Goal: Information Seeking & Learning: Learn about a topic

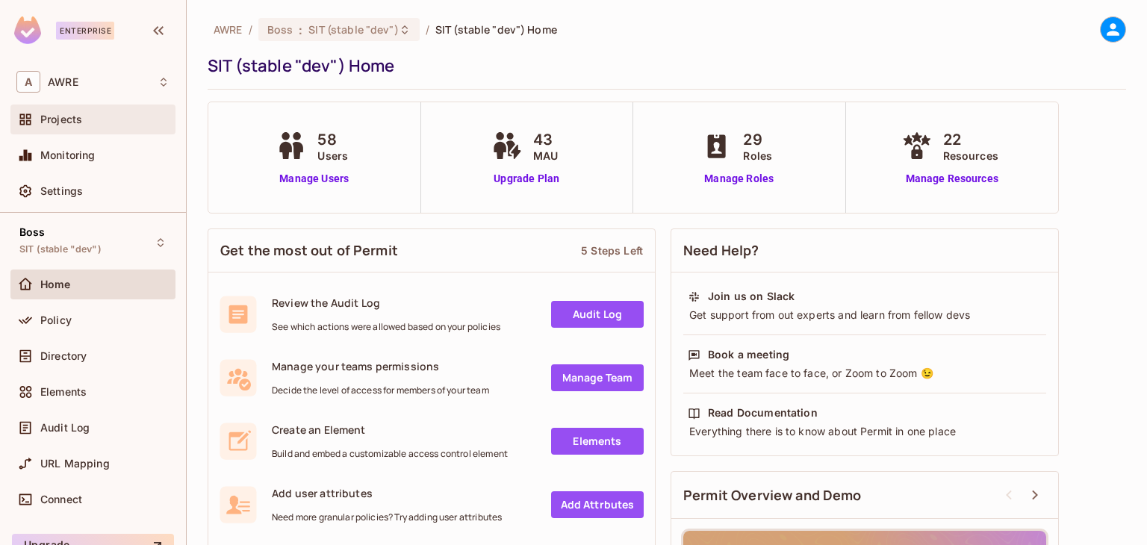
click at [66, 117] on span "Projects" at bounding box center [61, 119] width 42 height 12
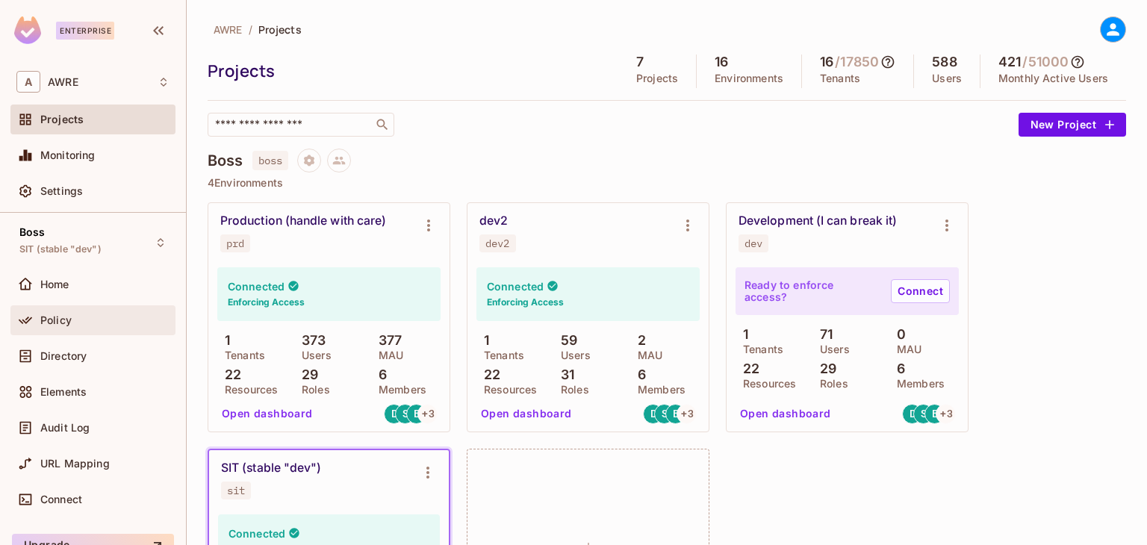
click at [67, 326] on div "Policy" at bounding box center [92, 320] width 153 height 18
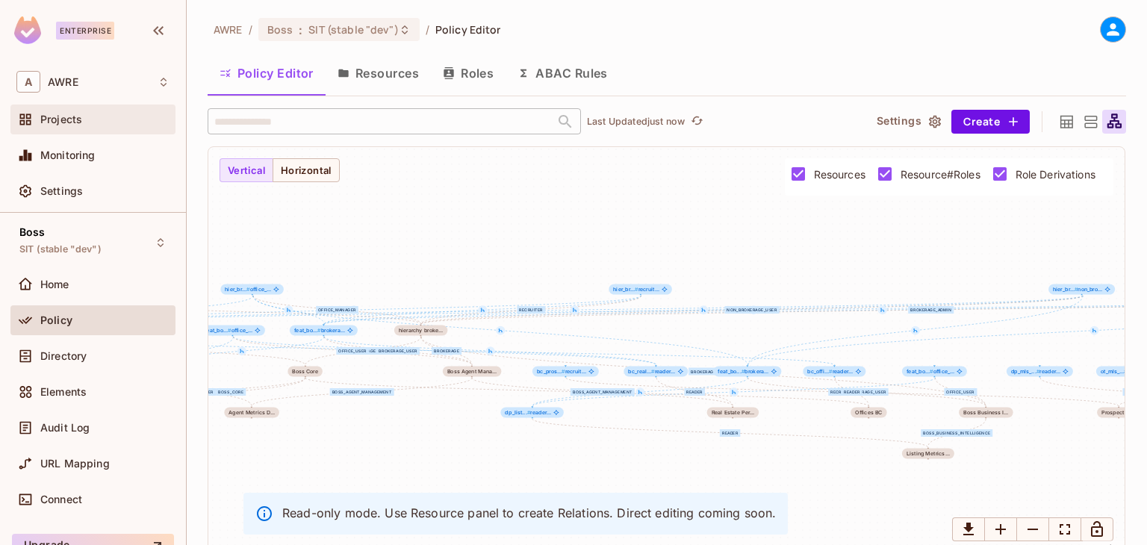
click at [69, 113] on span "Projects" at bounding box center [61, 119] width 42 height 12
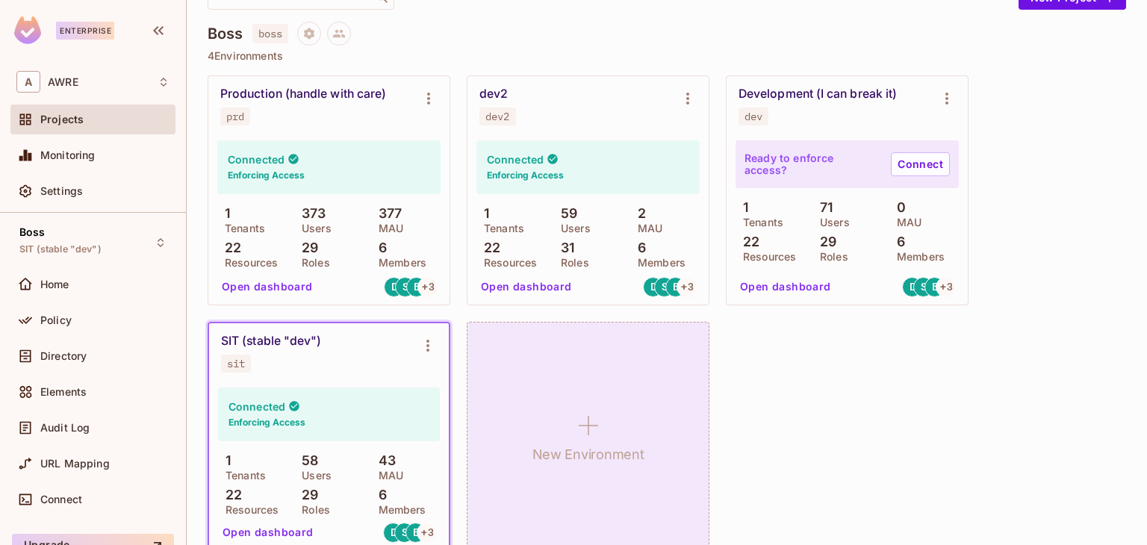
scroll to position [75, 0]
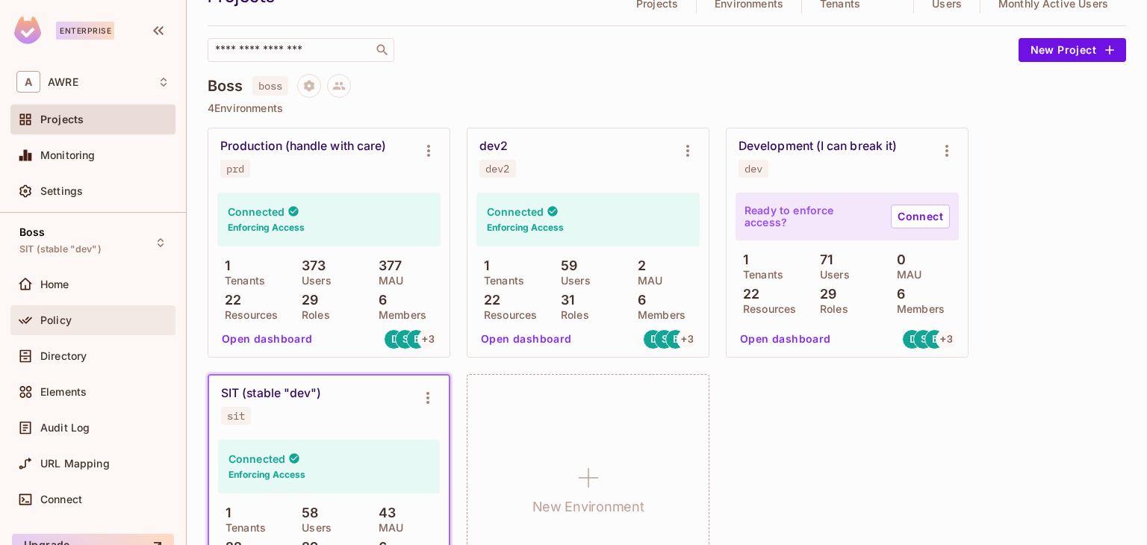
click at [114, 322] on div "Policy" at bounding box center [104, 320] width 129 height 12
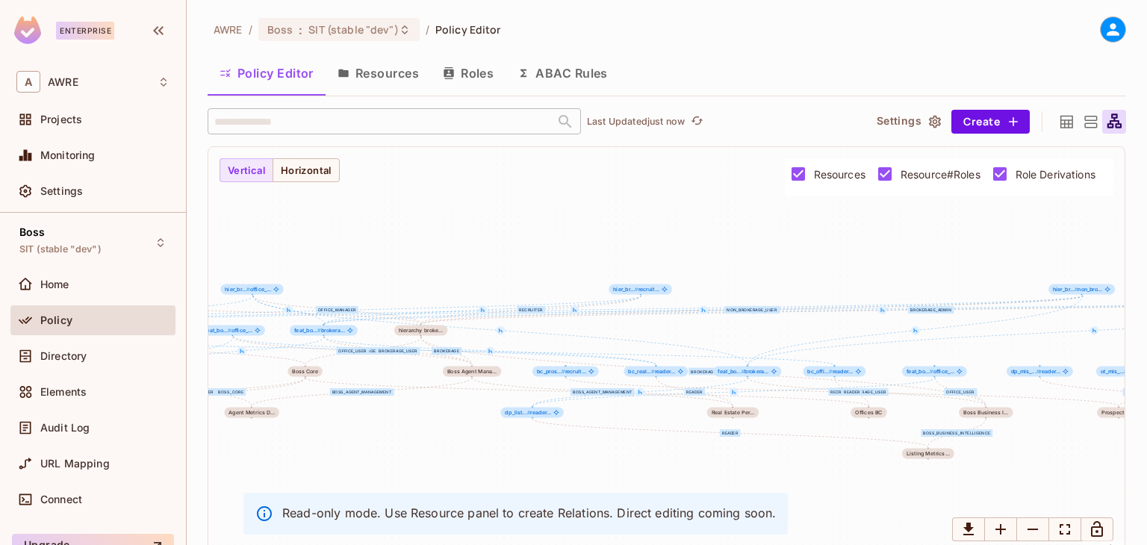
click at [470, 66] on button "Roles" at bounding box center [468, 73] width 75 height 37
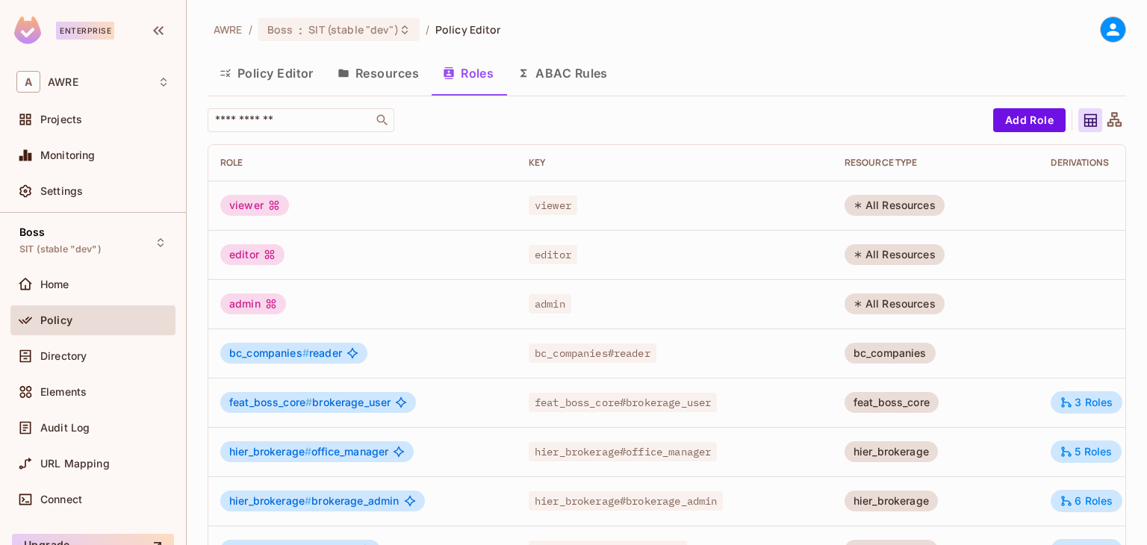
click at [402, 81] on button "Resources" at bounding box center [378, 73] width 105 height 37
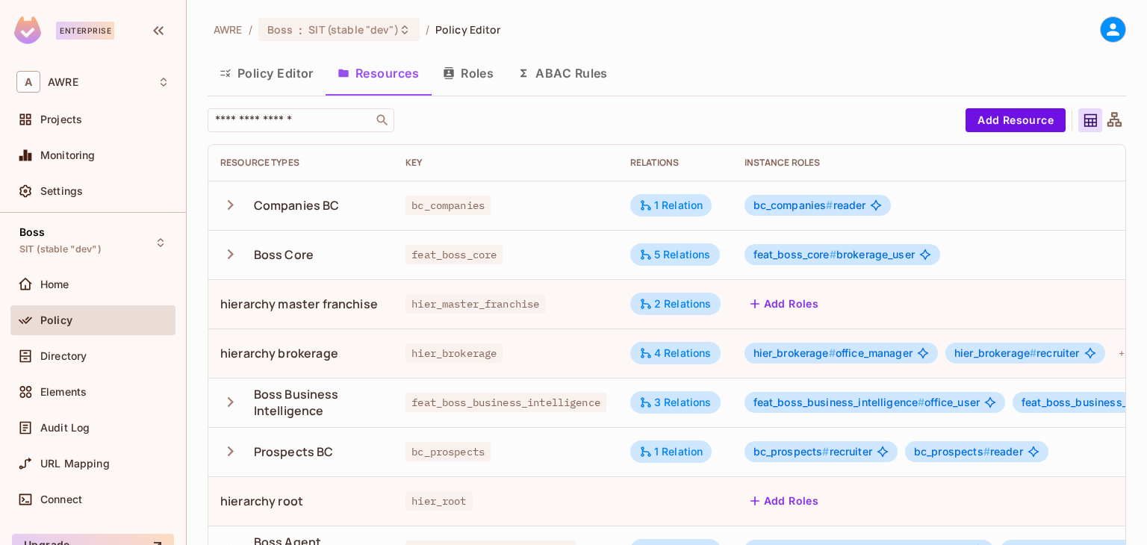
click at [472, 72] on button "Roles" at bounding box center [468, 73] width 75 height 37
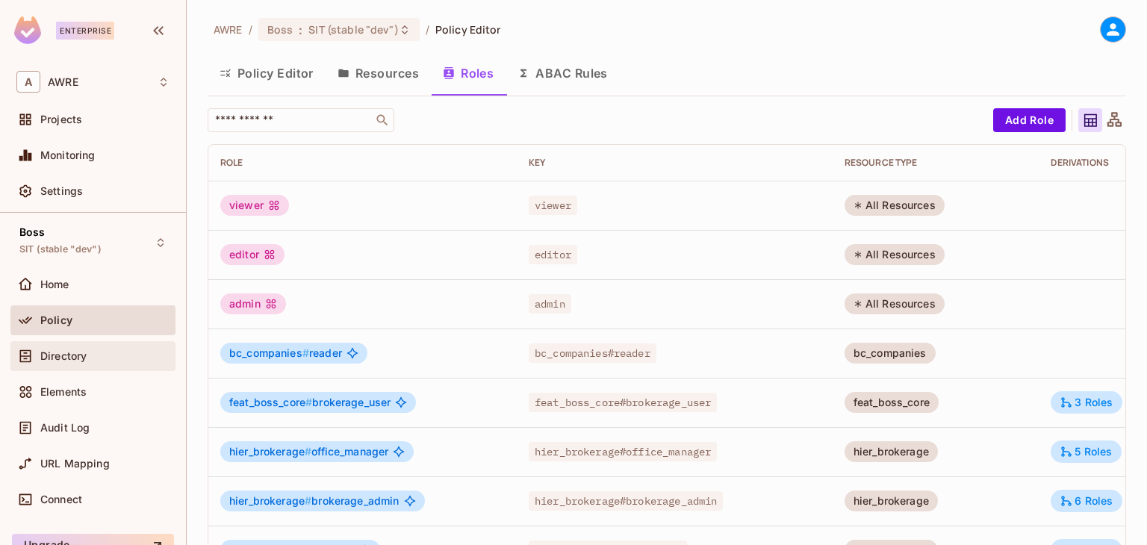
click at [46, 350] on span "Directory" at bounding box center [63, 356] width 46 height 12
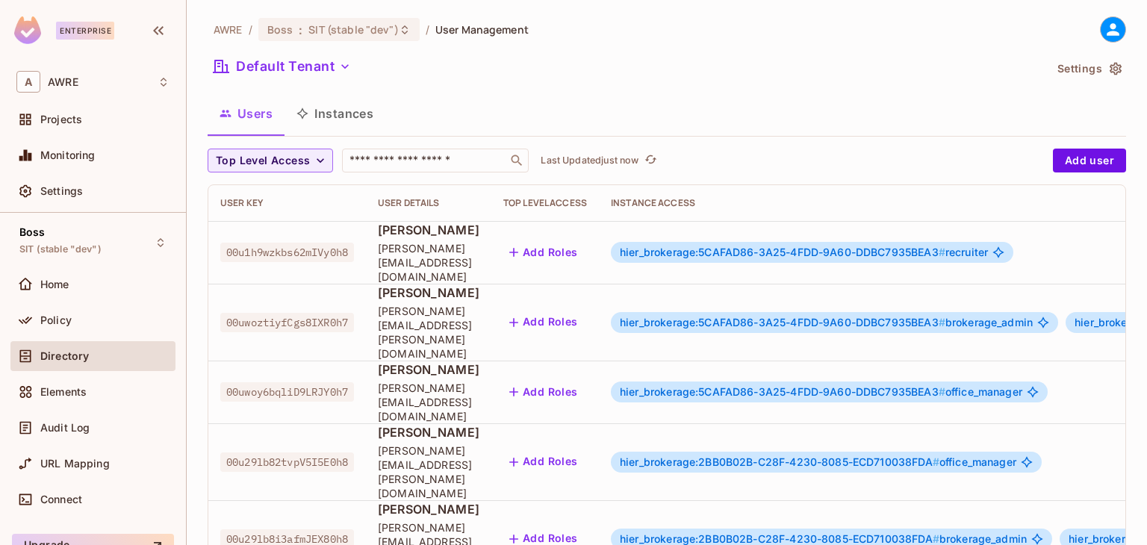
click at [465, 234] on span "[PERSON_NAME]" at bounding box center [429, 230] width 102 height 16
click at [759, 246] on span "hier_brokerage:5CAFAD86-3A25-4FDD-9A60-DDBC7935BEA3 #" at bounding box center [783, 252] width 326 height 13
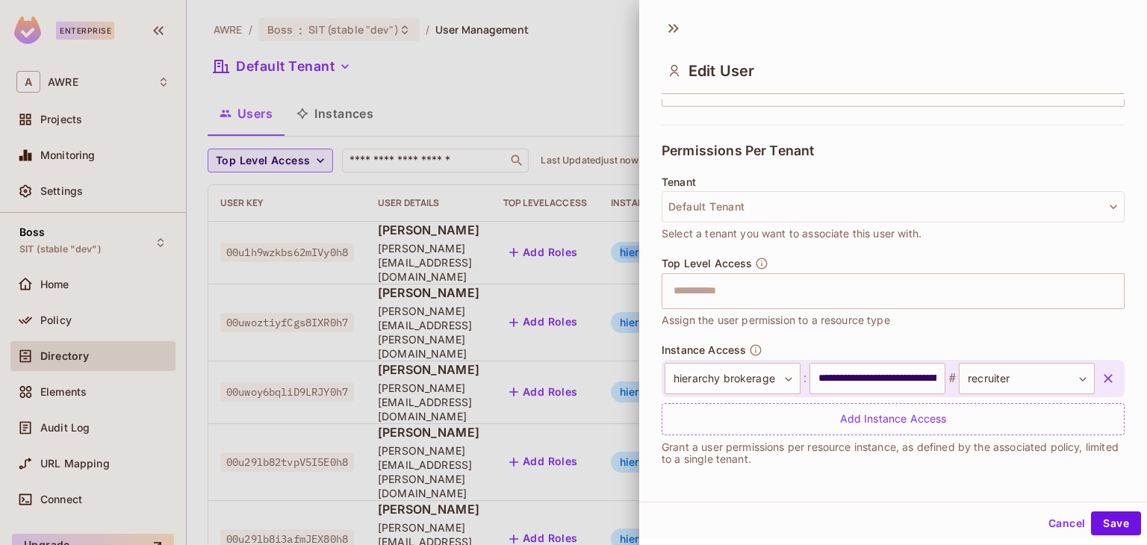
scroll to position [2, 0]
click at [1046, 517] on button "Cancel" at bounding box center [1066, 521] width 49 height 24
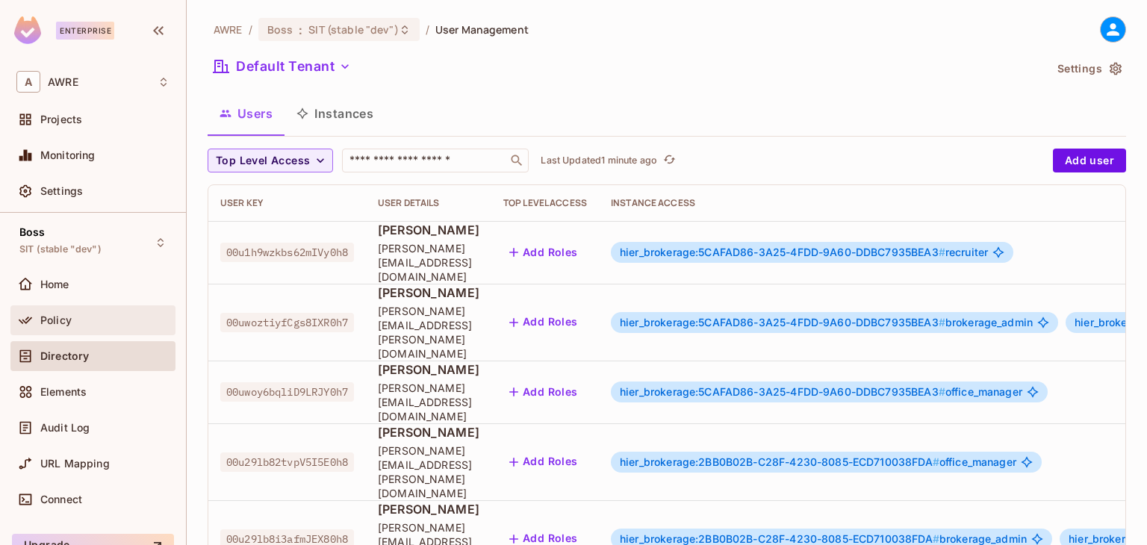
click at [69, 329] on div "Policy" at bounding box center [92, 320] width 165 height 30
